Goal: Task Accomplishment & Management: Complete application form

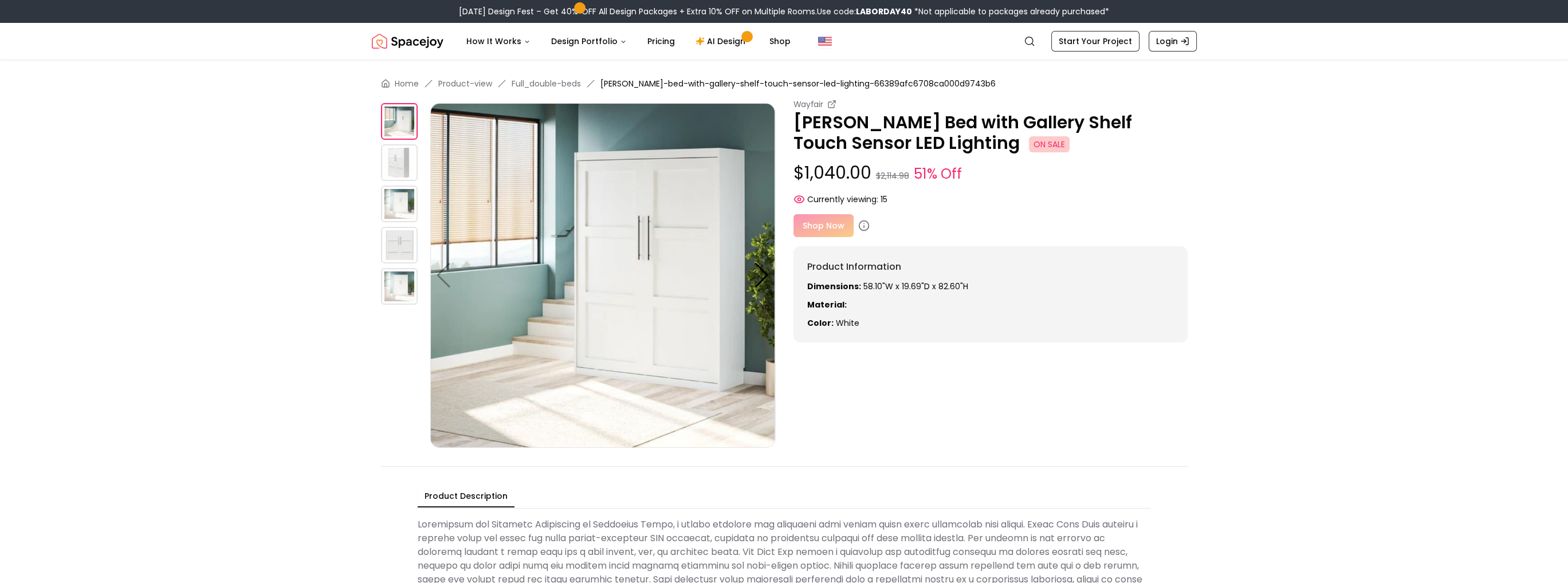
click at [396, 160] on img at bounding box center [399, 162] width 37 height 37
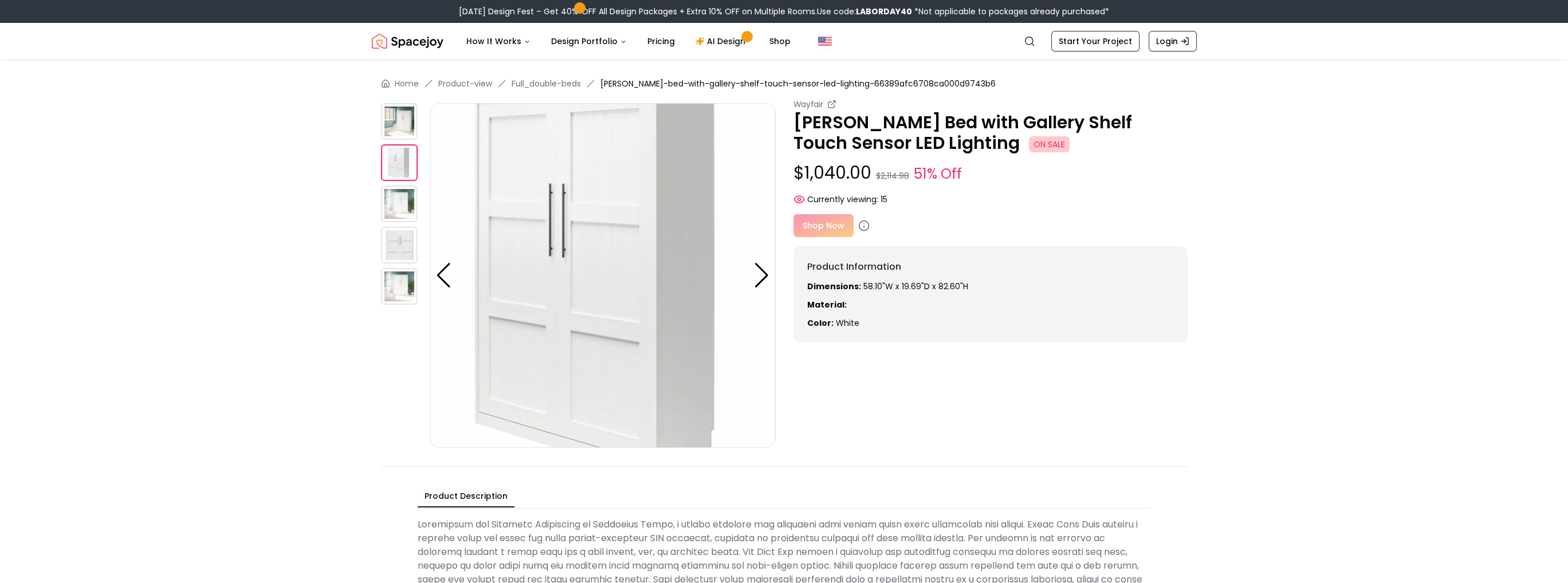
click at [389, 202] on img at bounding box center [399, 203] width 37 height 37
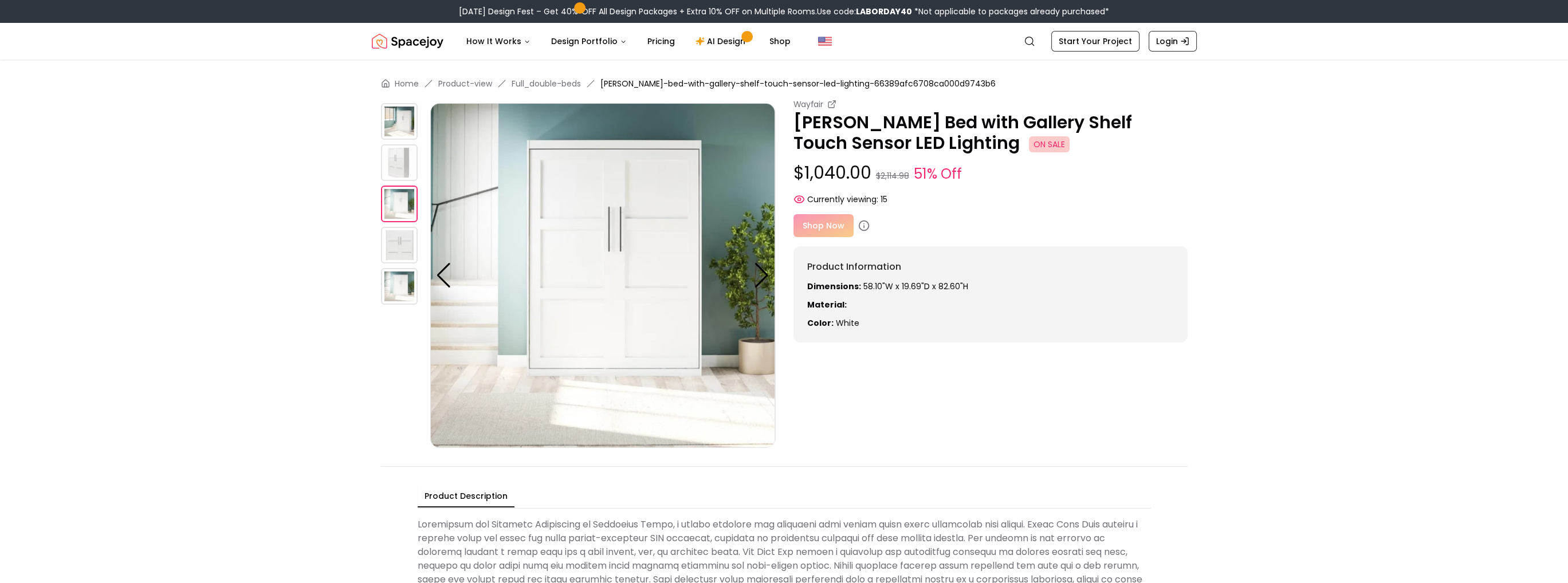
click at [391, 249] on img at bounding box center [399, 245] width 37 height 37
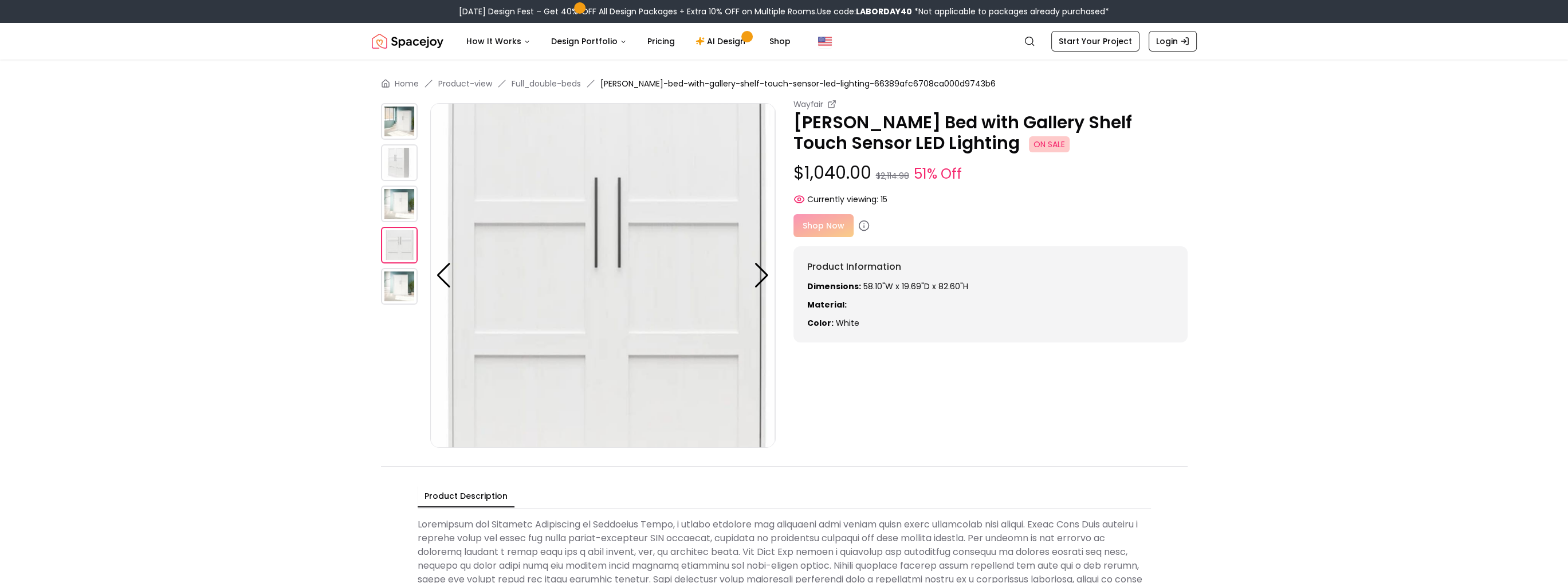
click at [399, 288] on img at bounding box center [399, 286] width 37 height 37
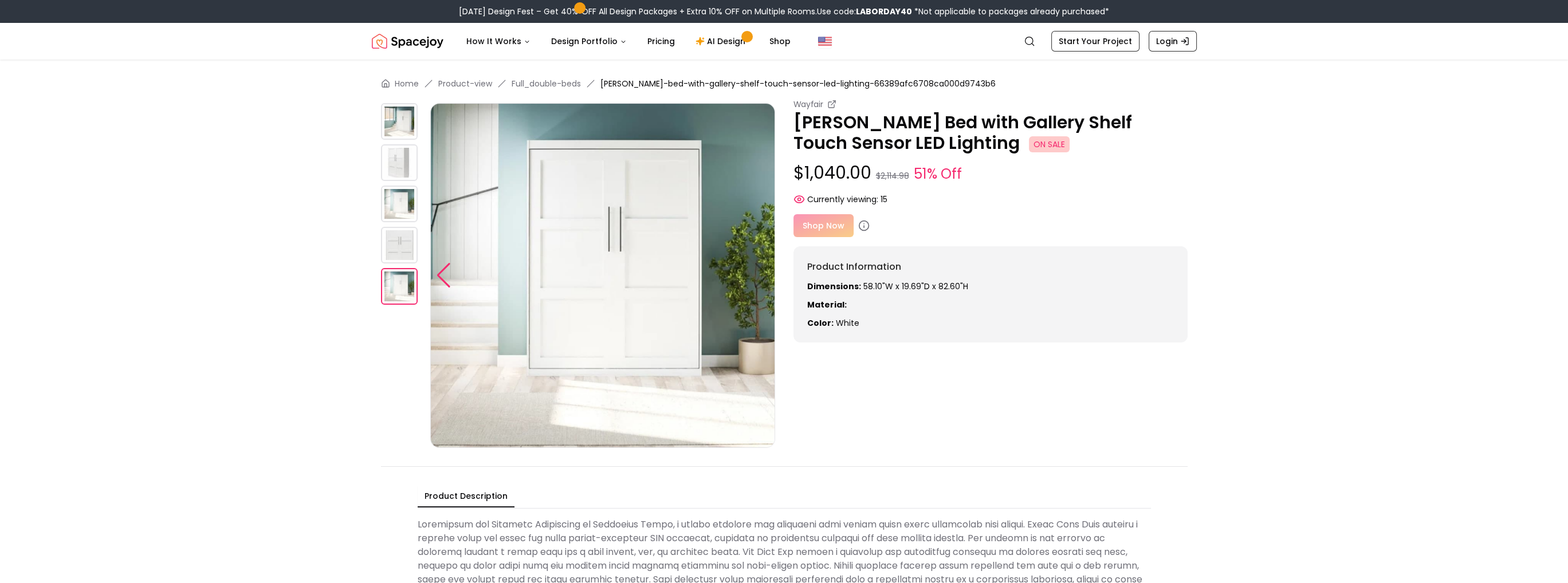
click at [439, 271] on div at bounding box center [444, 275] width 16 height 25
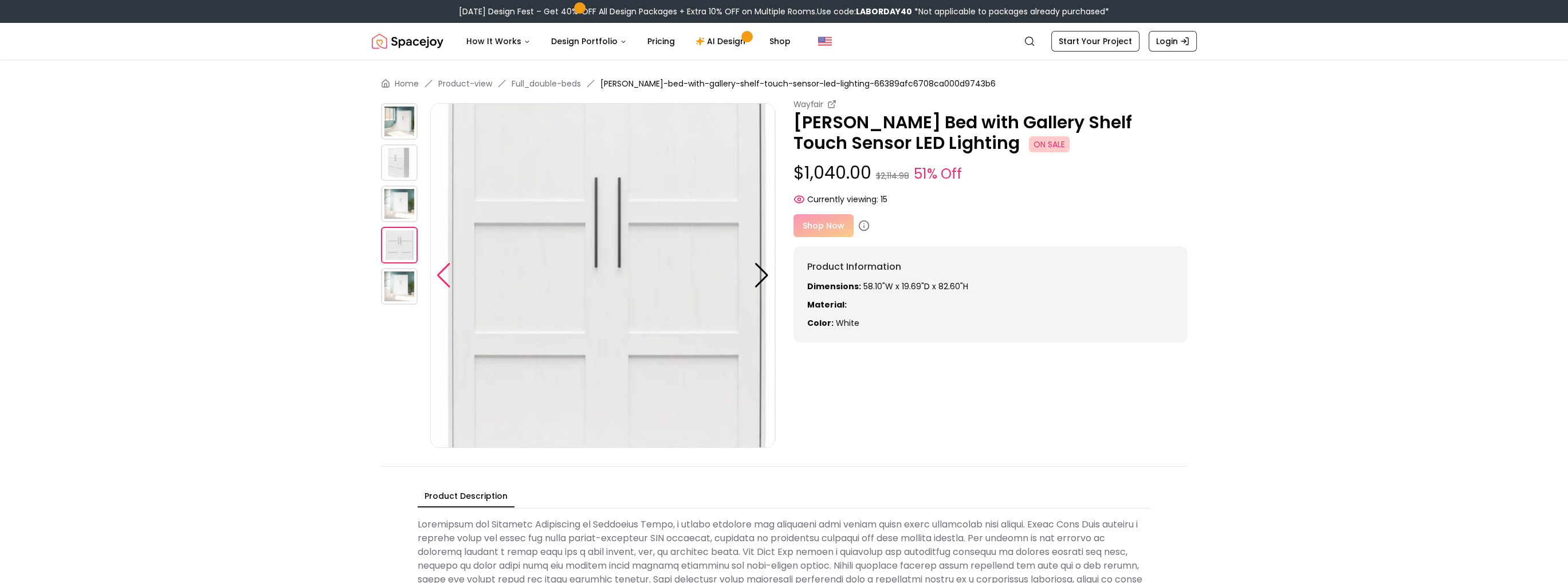
click at [439, 271] on div at bounding box center [444, 275] width 16 height 25
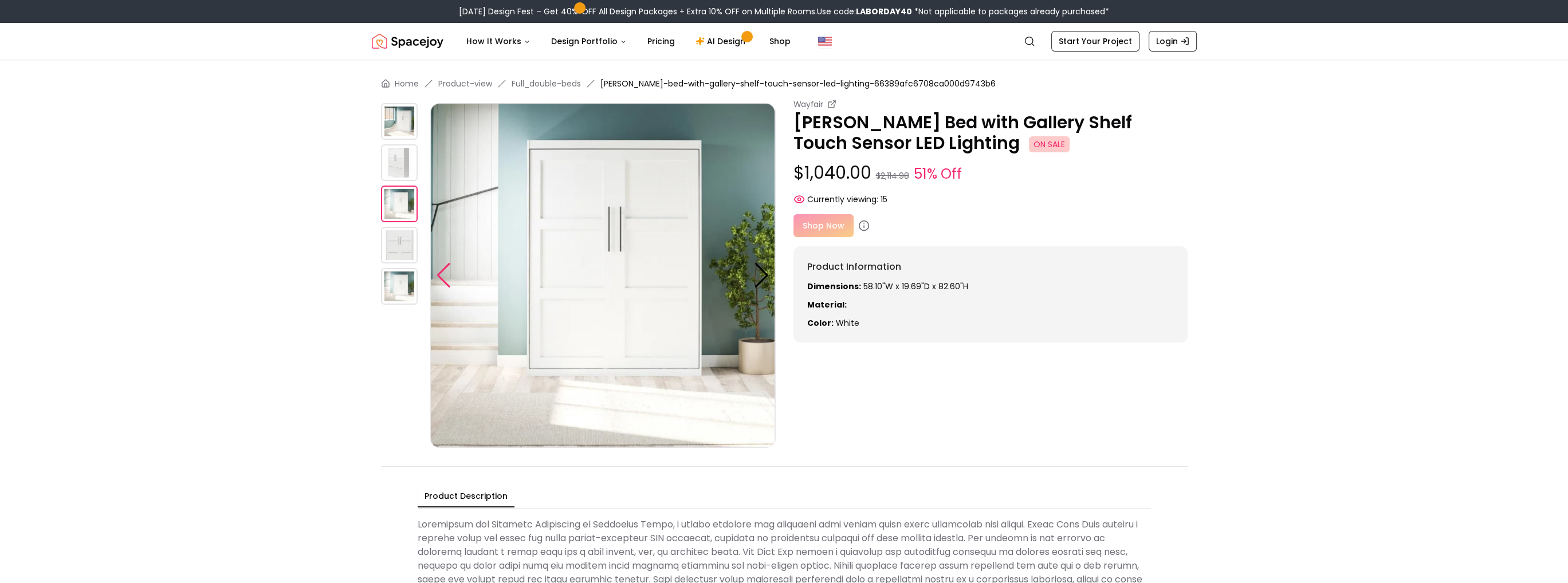
click at [439, 271] on div at bounding box center [444, 275] width 16 height 25
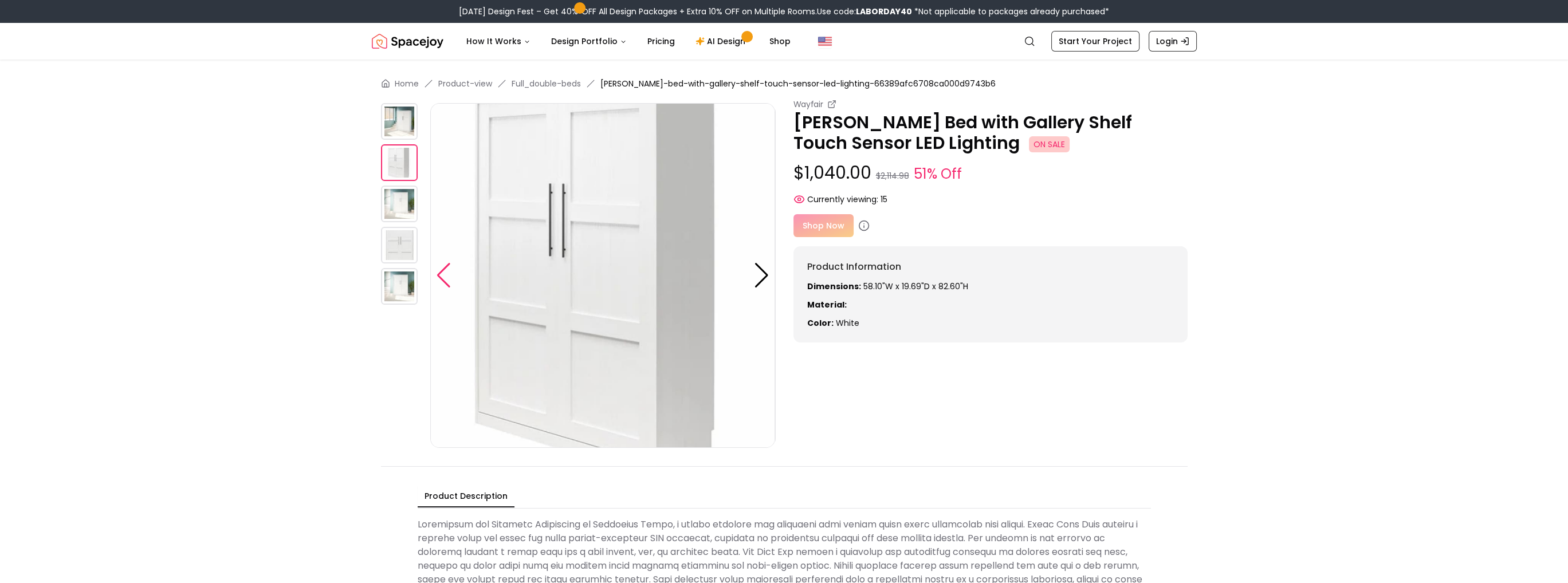
click at [439, 271] on div at bounding box center [444, 275] width 16 height 25
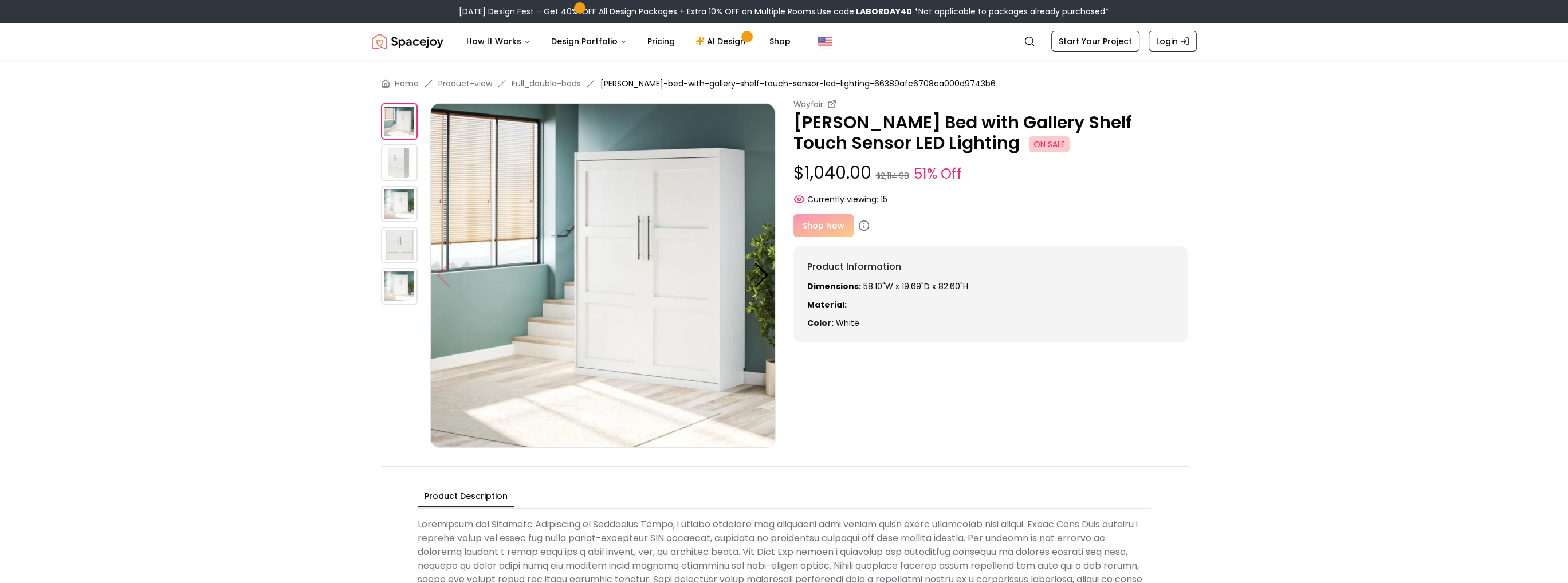
click at [439, 271] on img at bounding box center [602, 275] width 345 height 345
click at [814, 216] on div "Shop Now" at bounding box center [991, 225] width 394 height 23
click at [816, 226] on div "Shop Now" at bounding box center [991, 225] width 394 height 23
click at [859, 226] on icon at bounding box center [864, 225] width 12 height 12
click at [815, 228] on div "Shop Now" at bounding box center [991, 225] width 394 height 23
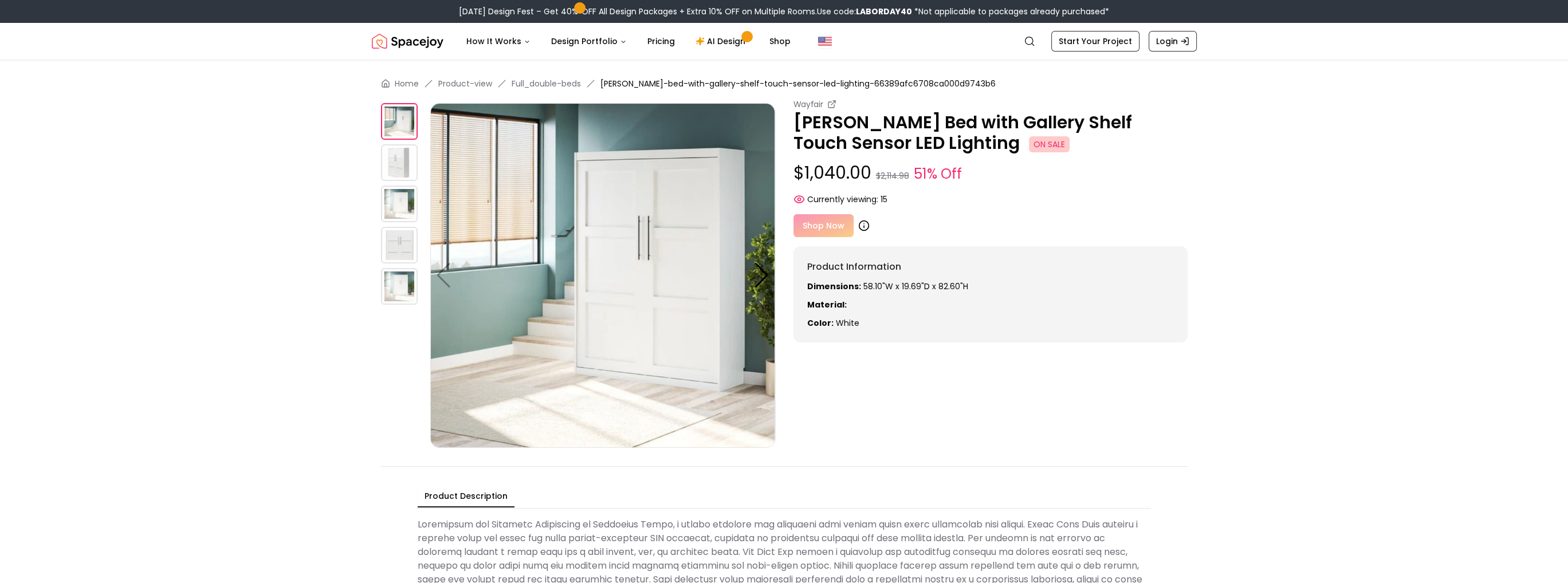
click at [864, 225] on icon at bounding box center [864, 225] width 12 height 12
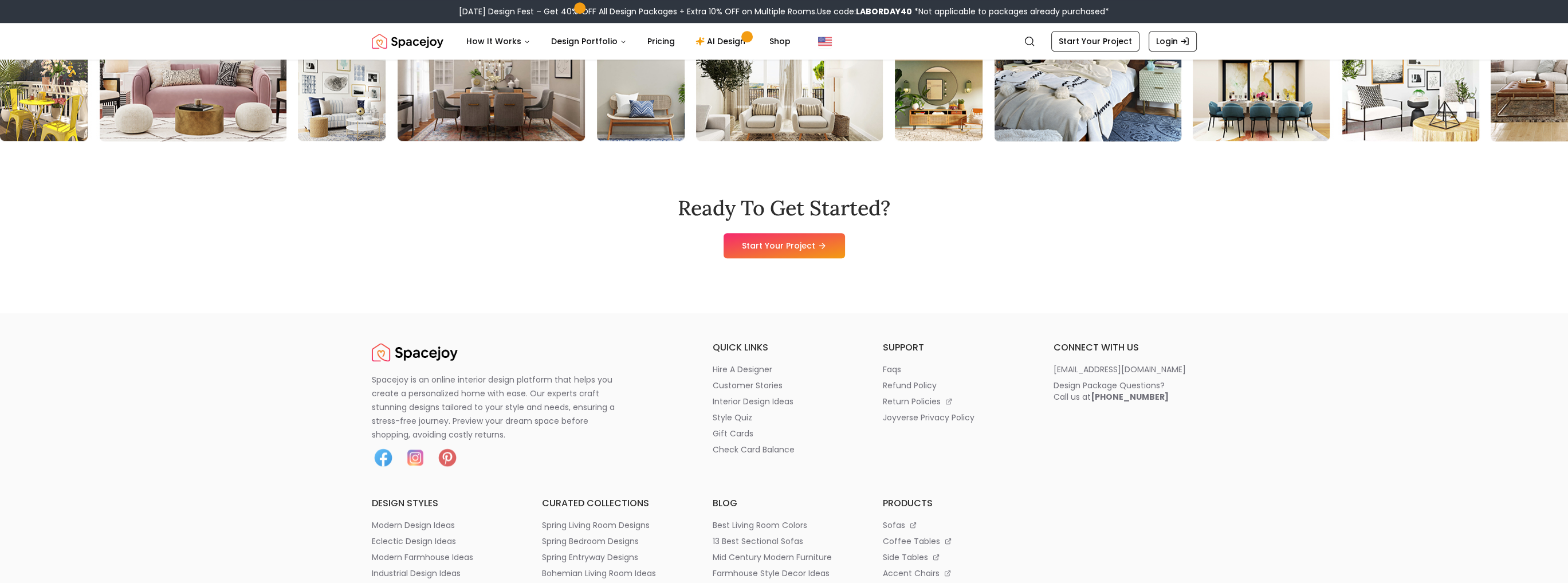
scroll to position [1948, 0]
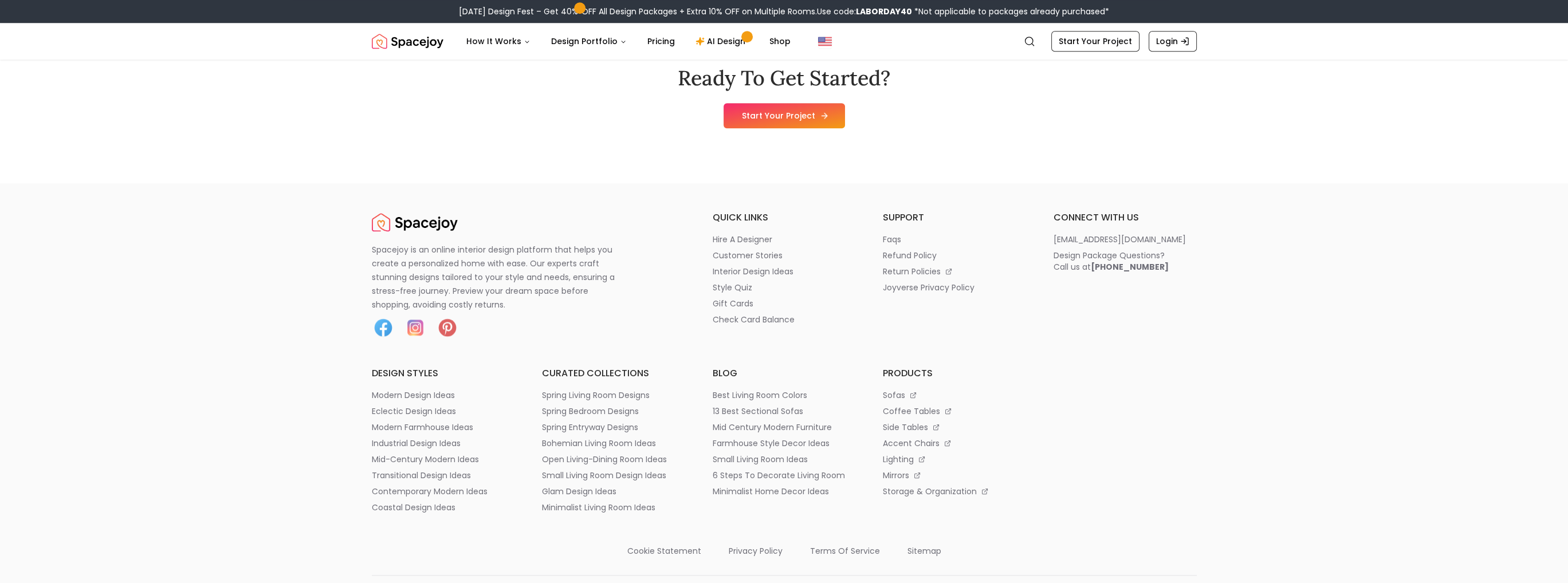
click at [785, 128] on link "Start Your Project" at bounding box center [784, 116] width 121 height 25
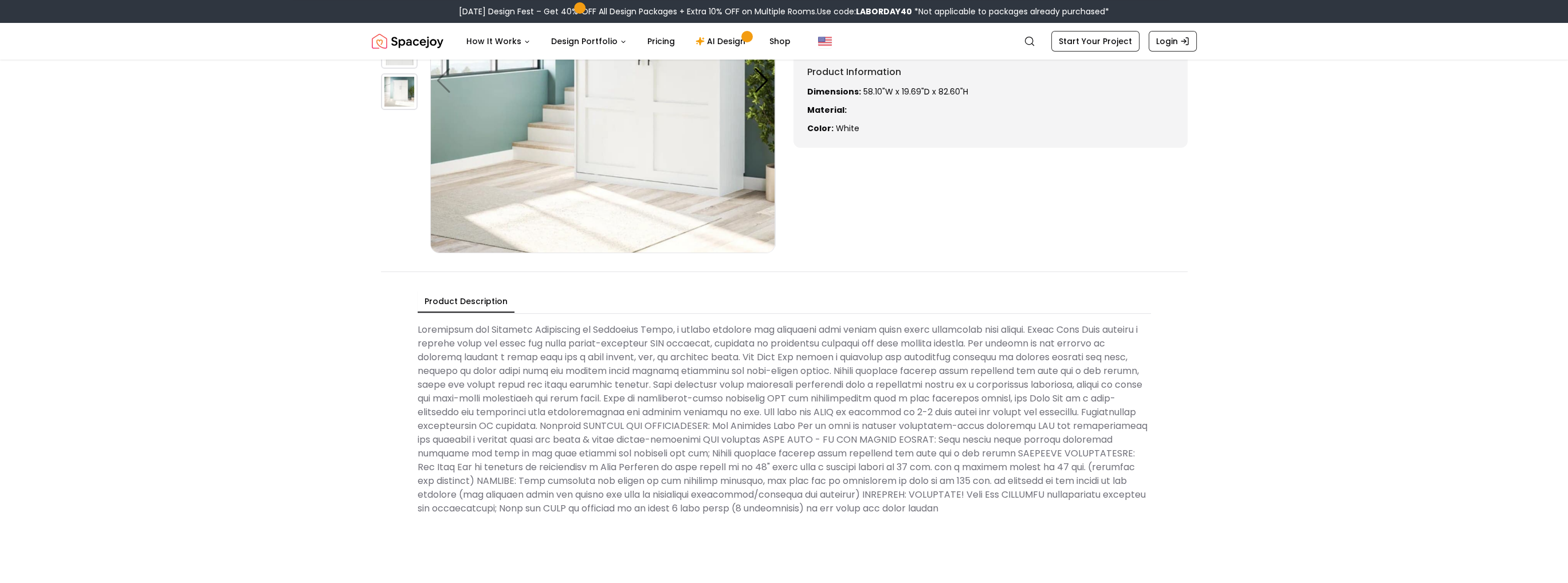
scroll to position [57, 0]
